Goal: Use online tool/utility: Utilize a website feature to perform a specific function

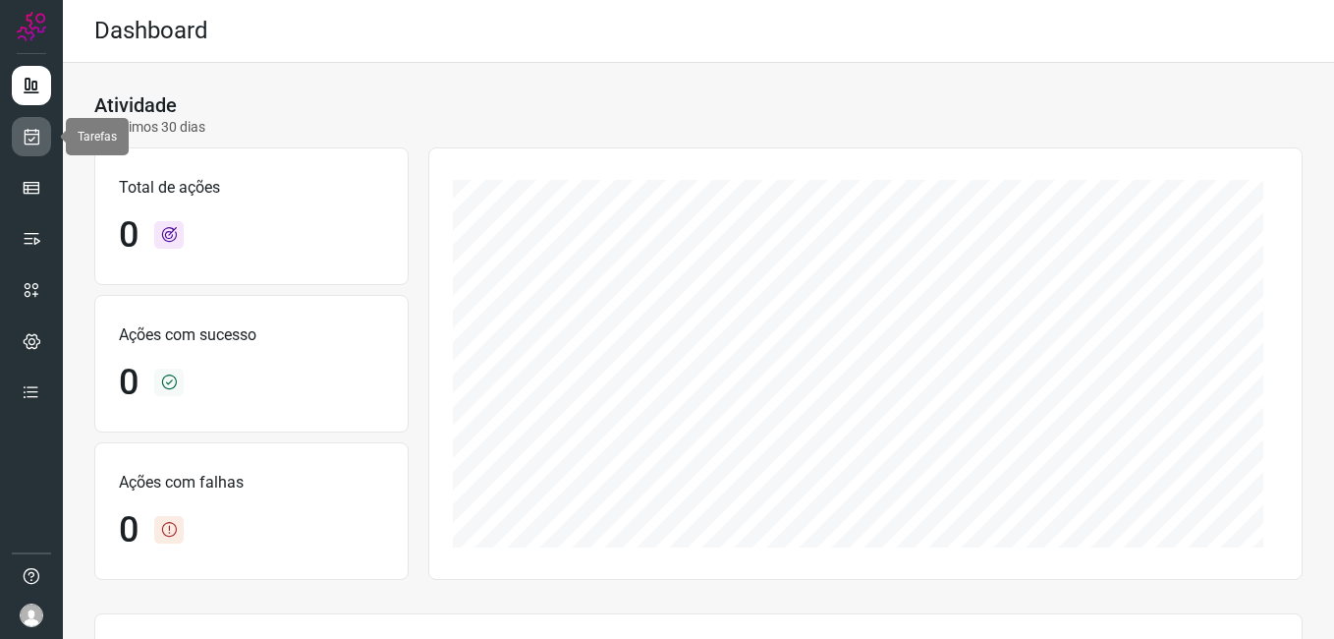
click at [29, 150] on link at bounding box center [31, 136] width 39 height 39
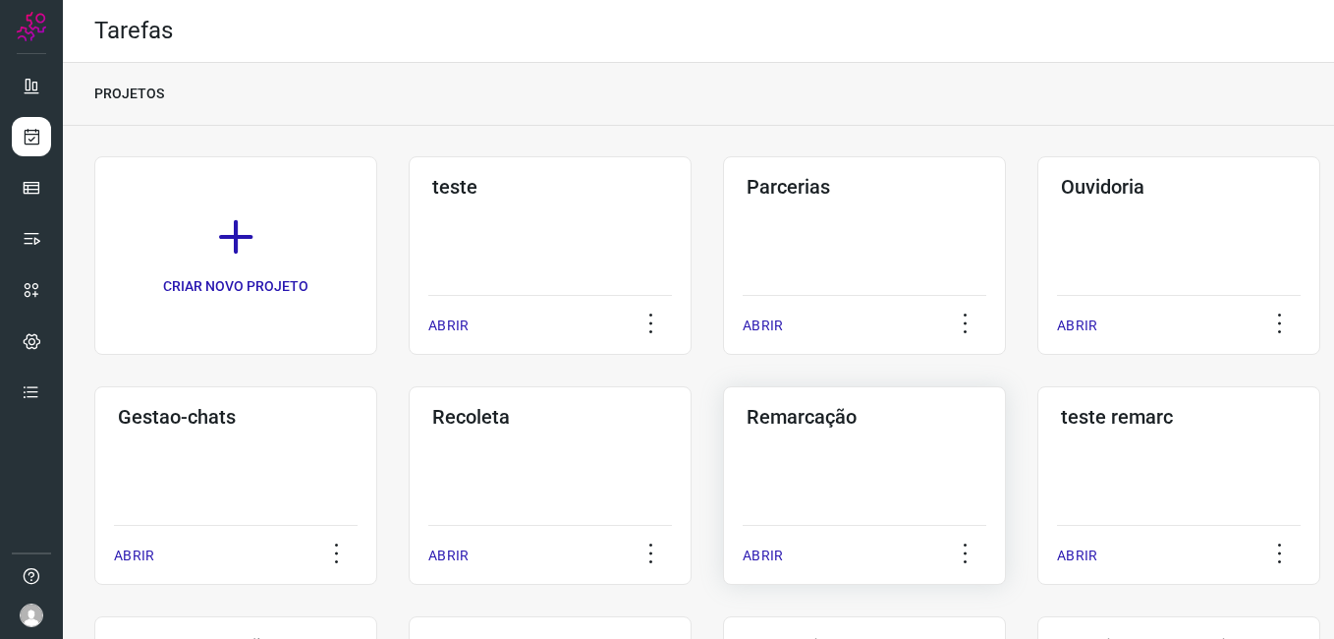
click at [838, 451] on div "Remarcação ABRIR" at bounding box center [864, 485] width 283 height 198
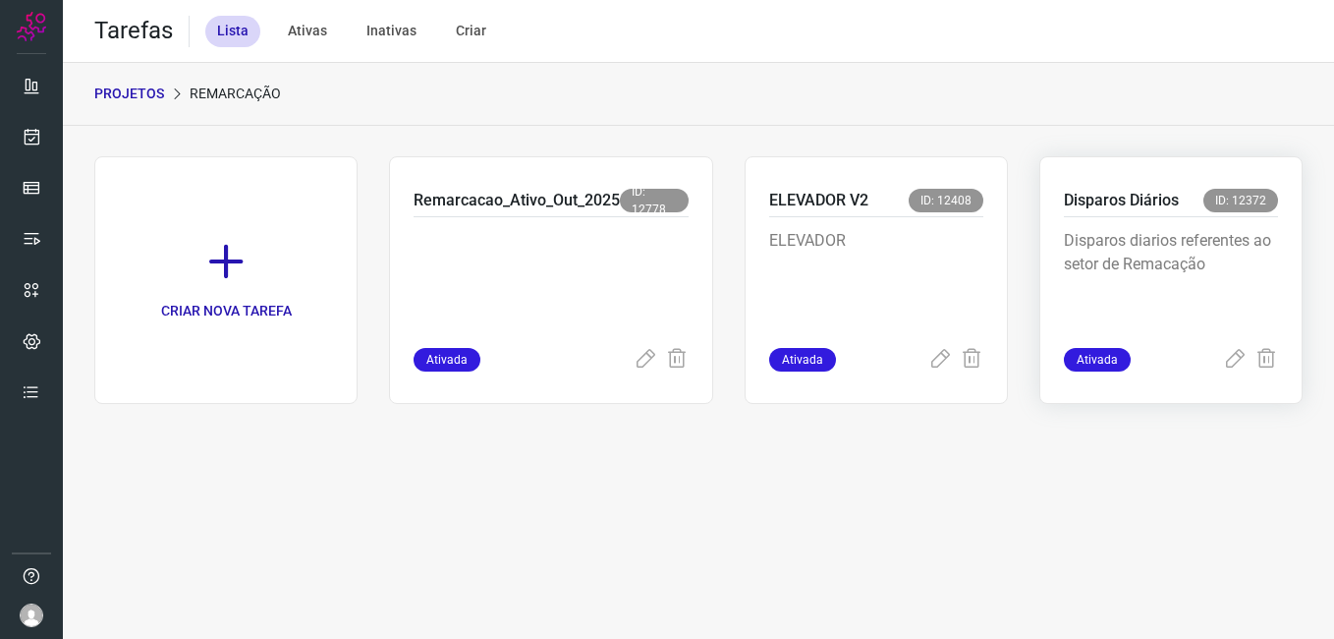
click at [1097, 252] on p "Disparos diarios referentes ao setor de Remacação" at bounding box center [1171, 278] width 214 height 98
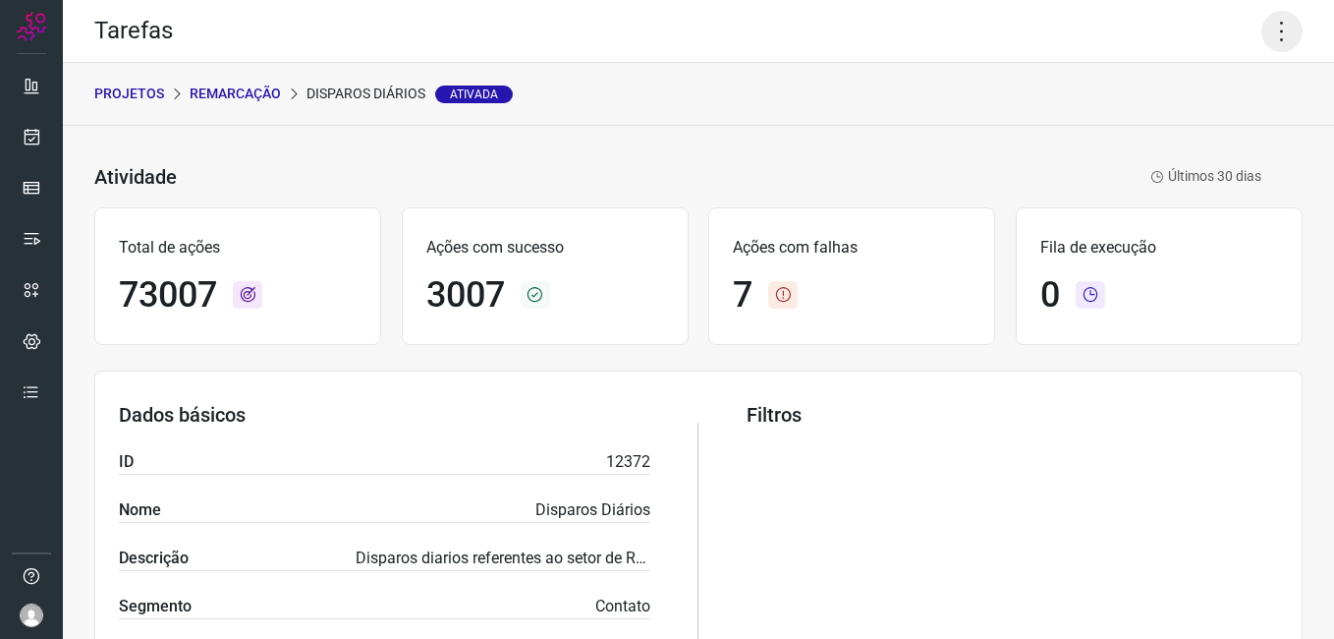
click at [1273, 32] on icon at bounding box center [1281, 31] width 41 height 41
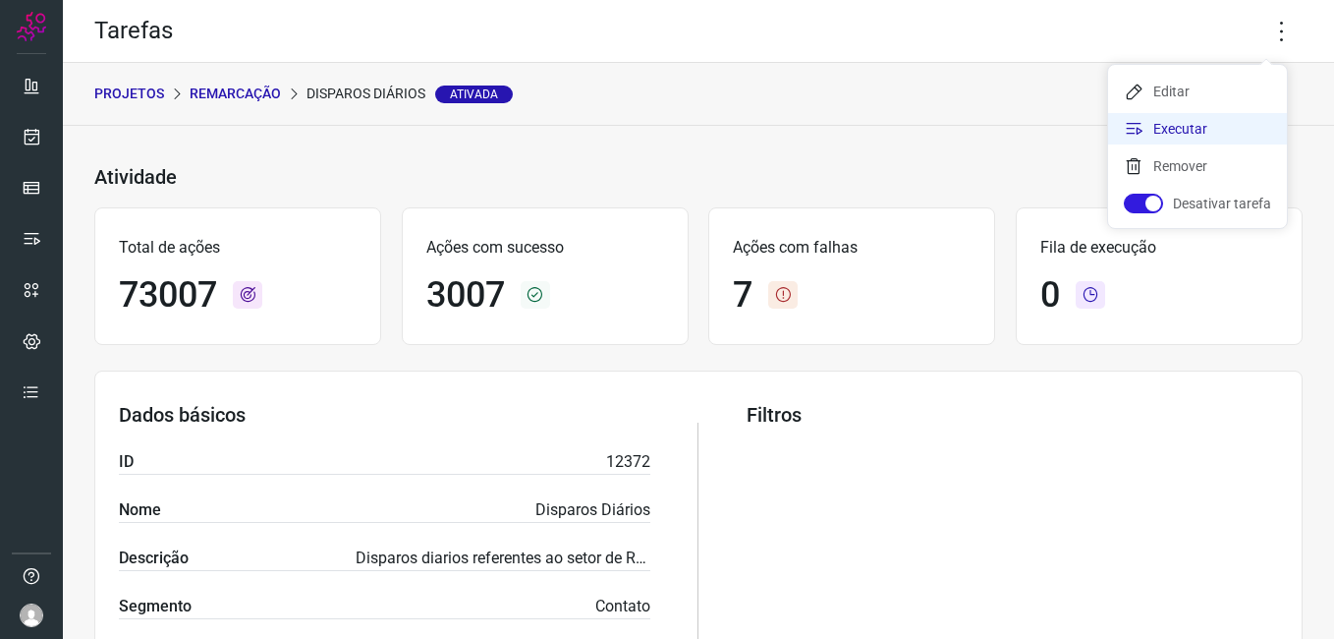
click at [1223, 123] on li "Executar" at bounding box center [1197, 128] width 179 height 31
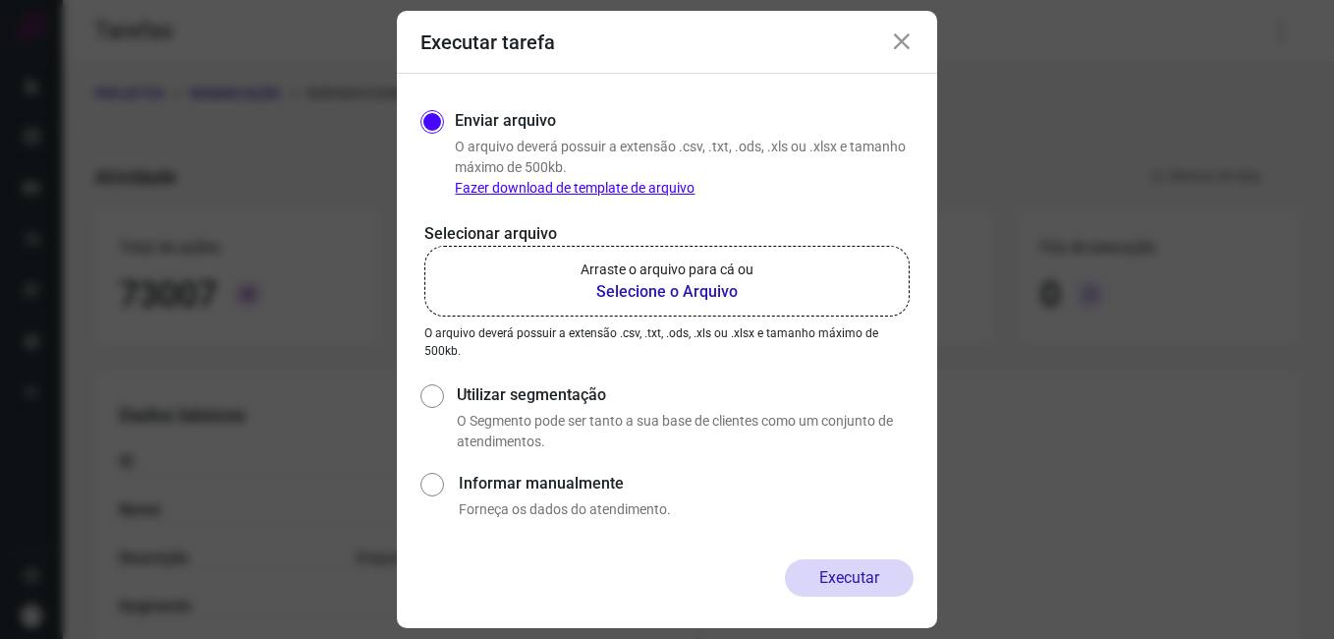
click at [710, 286] on b "Selecione o Arquivo" at bounding box center [667, 292] width 173 height 24
click at [0, 0] on input "Arraste o arquivo para cá ou Selecione o Arquivo" at bounding box center [0, 0] width 0 height 0
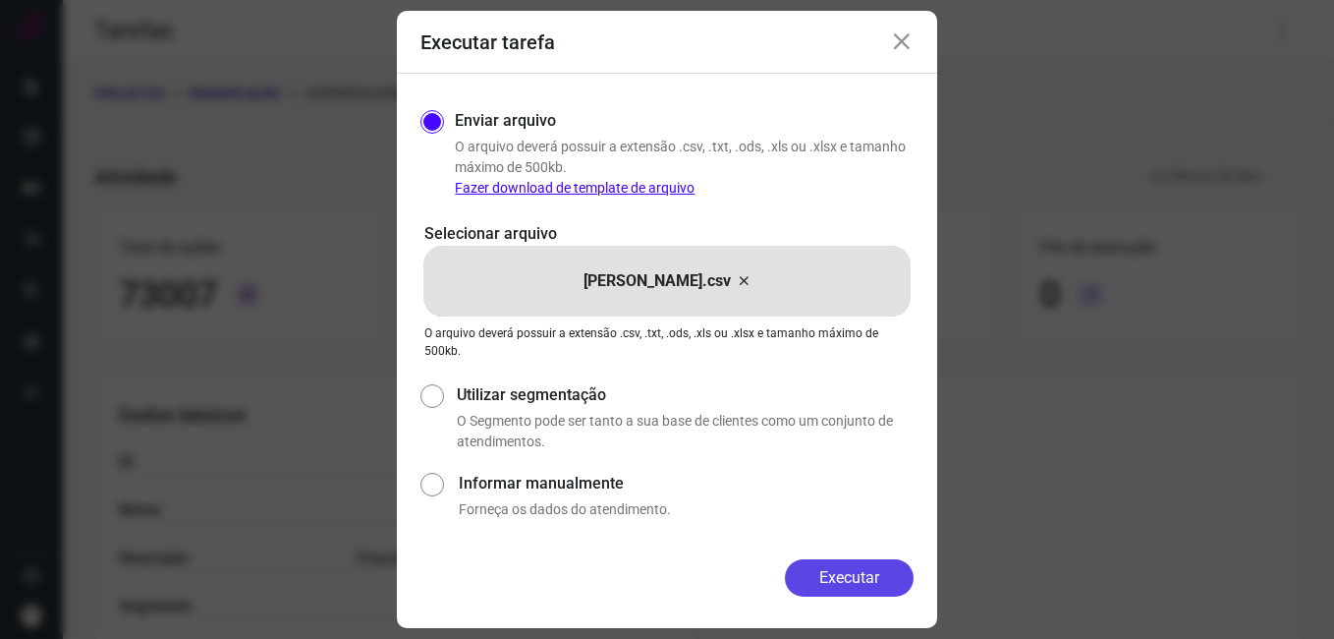
click at [850, 570] on button "Executar" at bounding box center [849, 577] width 129 height 37
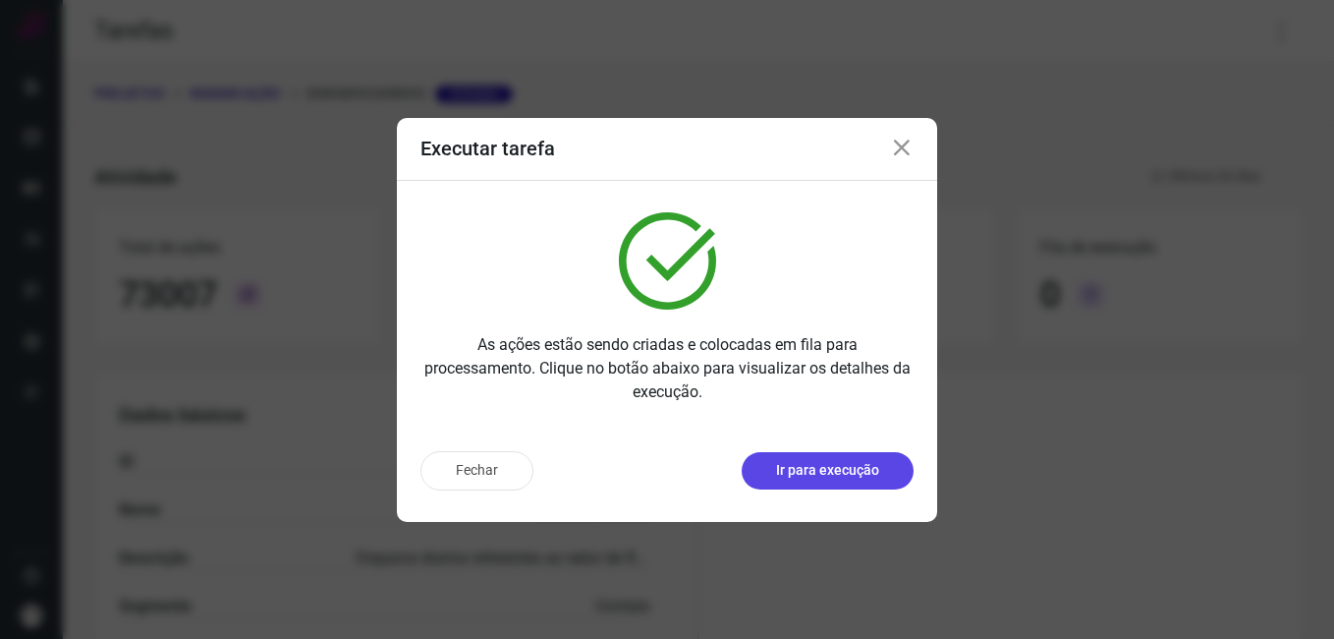
click at [797, 472] on p "Ir para execução" at bounding box center [827, 470] width 103 height 21
